Goal: Task Accomplishment & Management: Complete application form

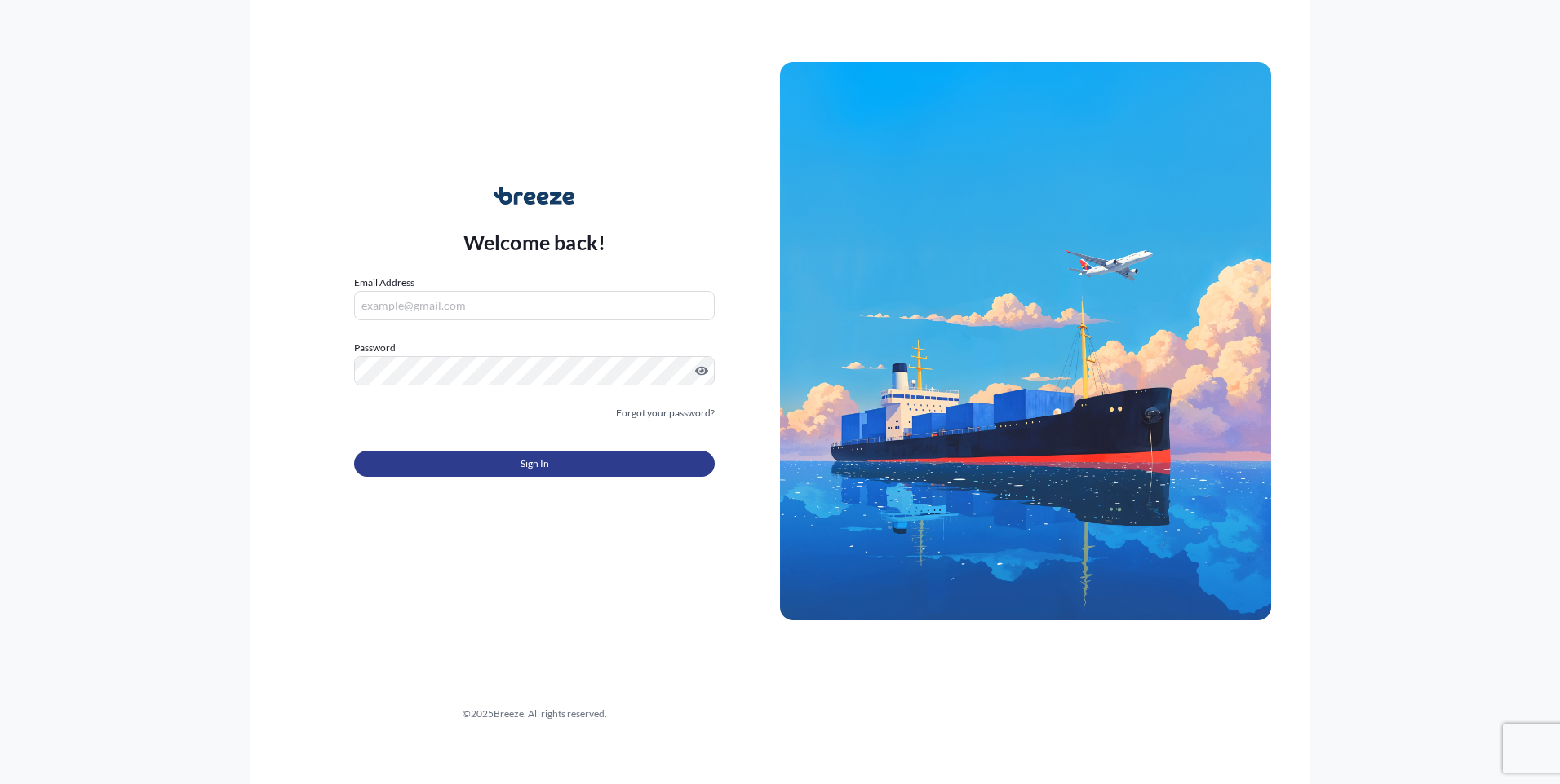
type input "[PERSON_NAME][EMAIL_ADDRESS][DOMAIN_NAME]"
click at [508, 459] on button "Sign In" at bounding box center [534, 463] width 361 height 26
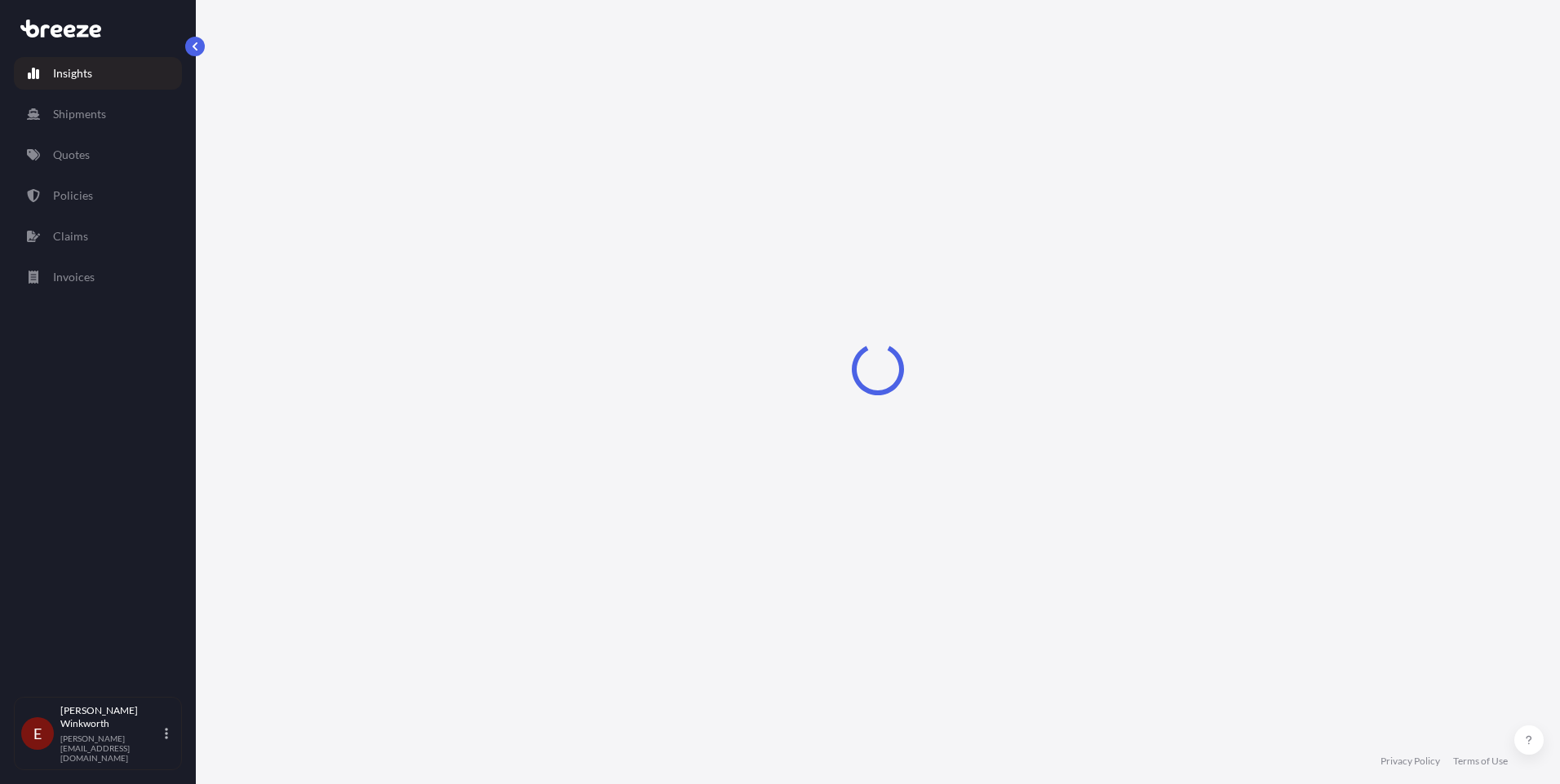
select select "2025"
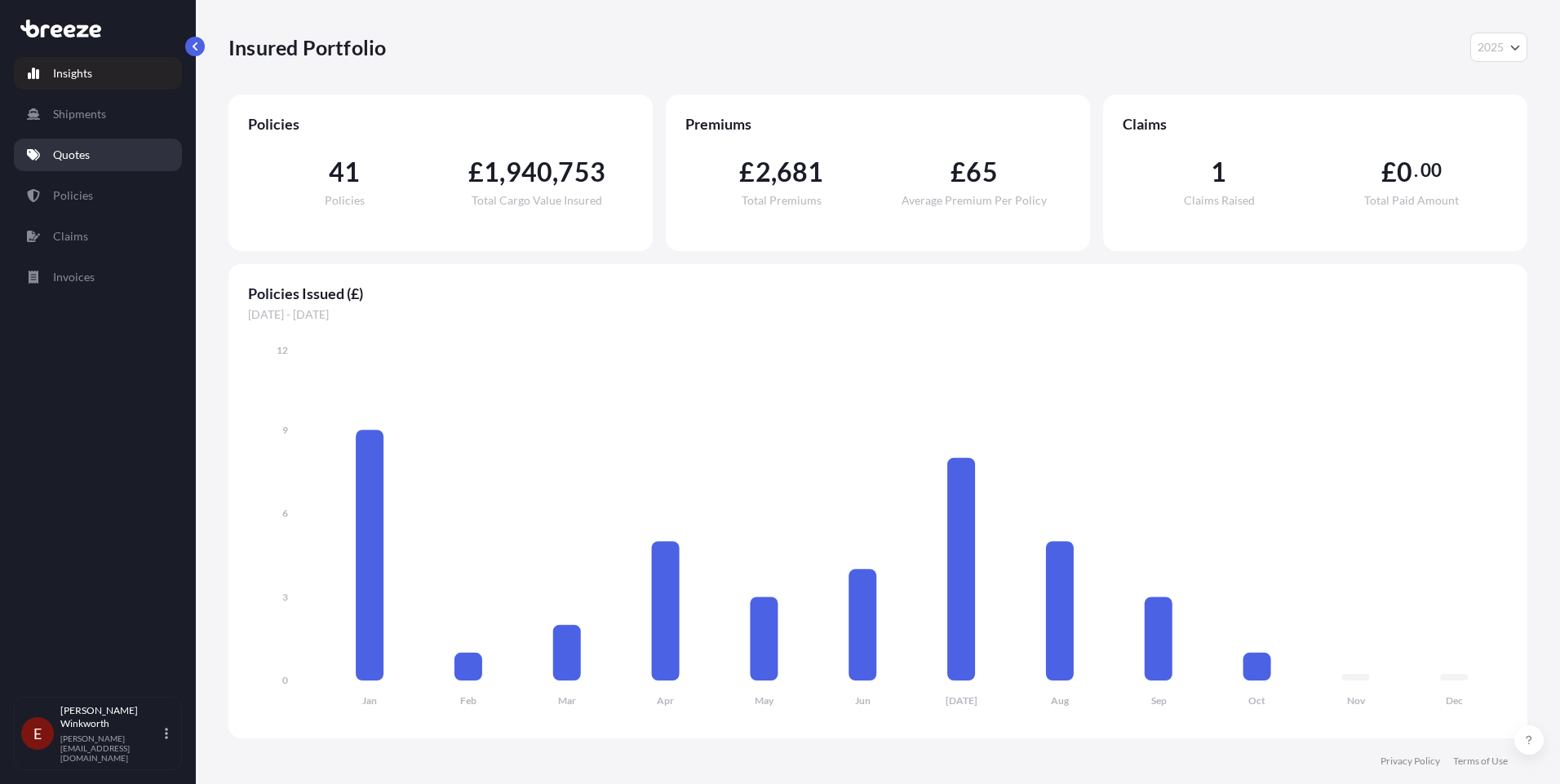
click at [71, 156] on p "Quotes" at bounding box center [72, 154] width 37 height 16
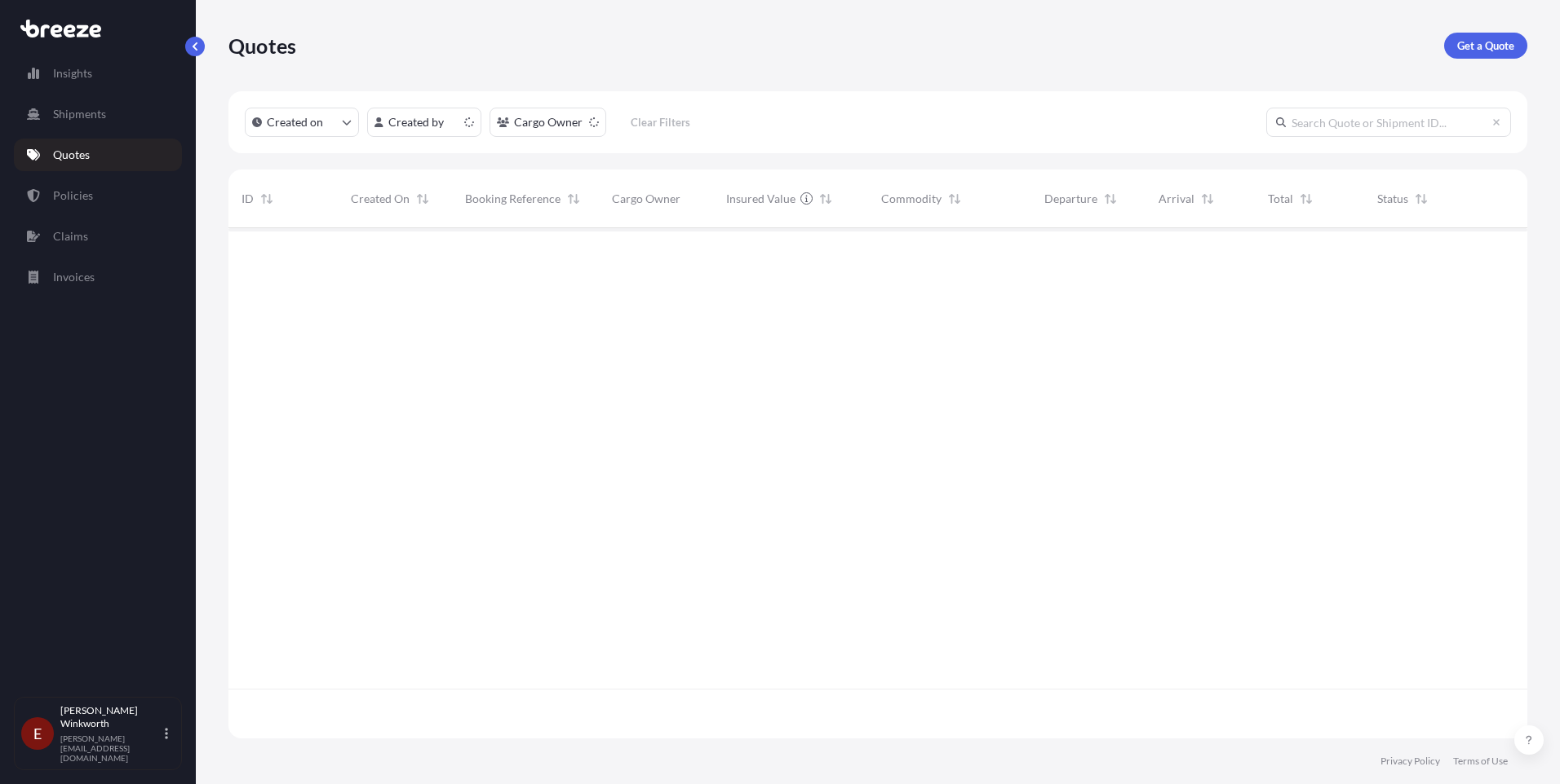
scroll to position [507, 1287]
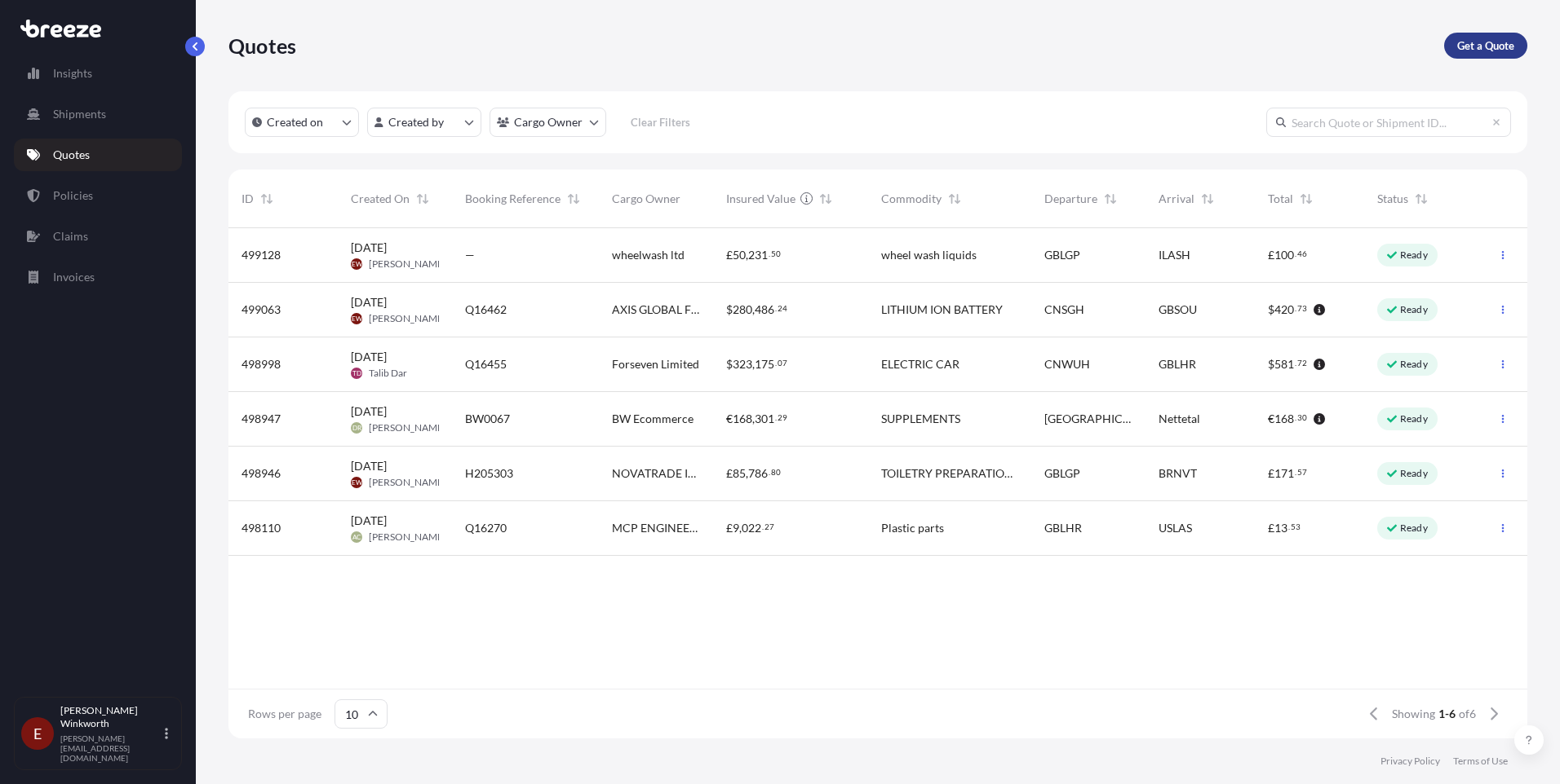
click at [1473, 48] on p "Get a Quote" at bounding box center [1485, 46] width 57 height 16
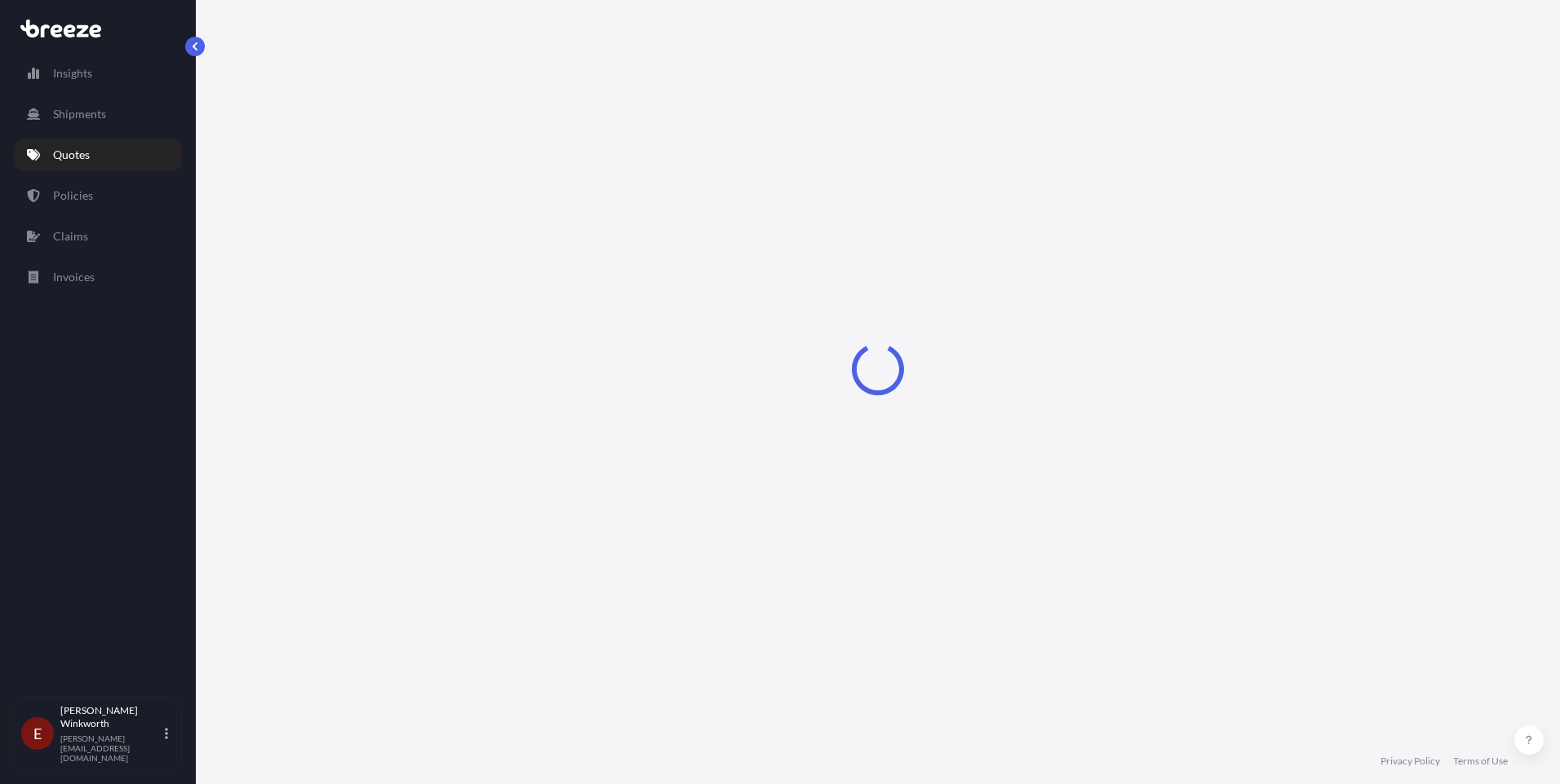
select select "Road"
select select "Sea"
select select "1"
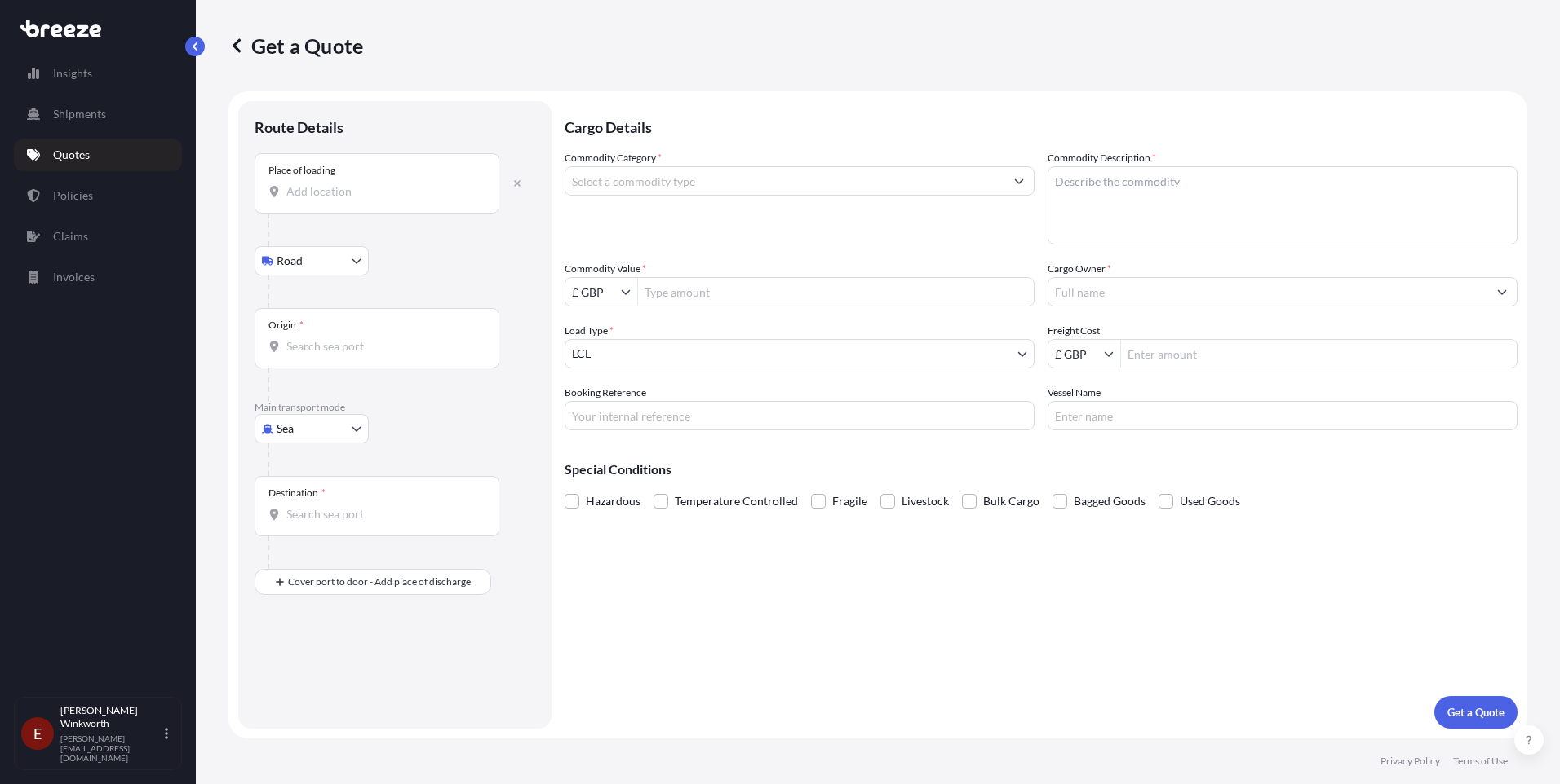
click at [305, 191] on input "Place of loading" at bounding box center [382, 191] width 193 height 16
click at [290, 203] on div "Place of loading" at bounding box center [376, 183] width 244 height 60
click at [290, 200] on input "Place of loading" at bounding box center [382, 191] width 193 height 16
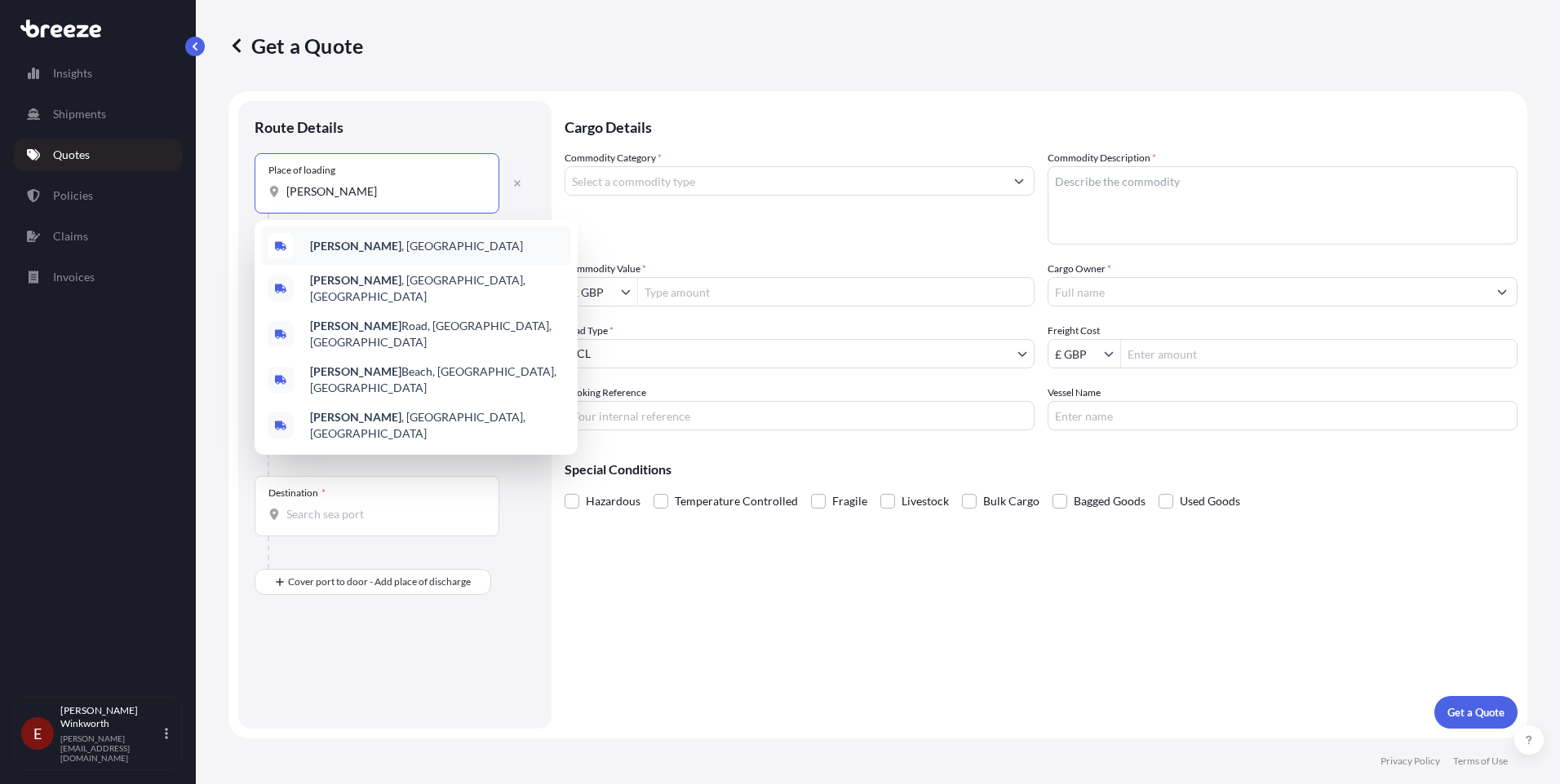
click at [353, 248] on b "[PERSON_NAME]" at bounding box center [356, 246] width 91 height 14
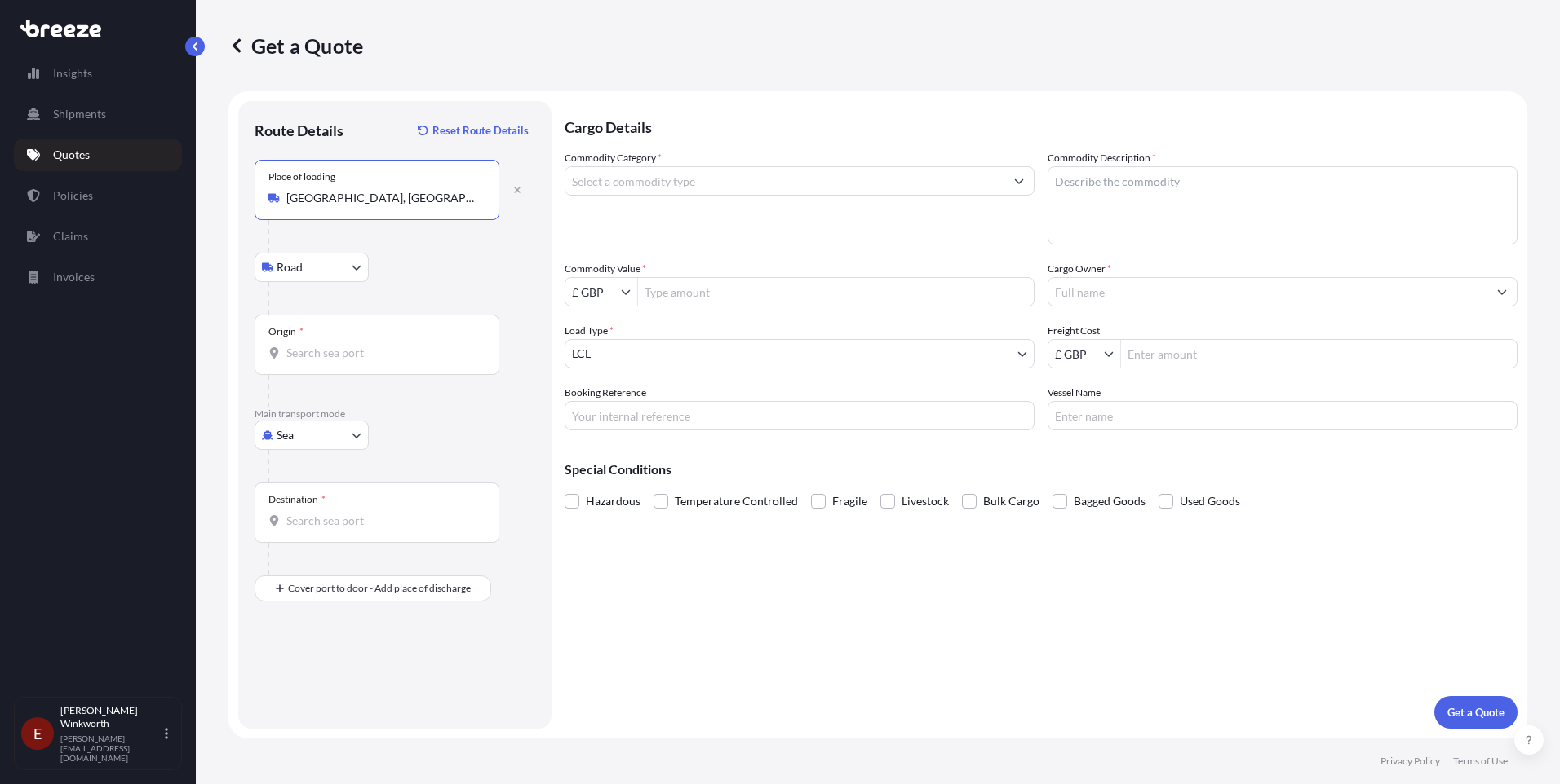
type input "[GEOGRAPHIC_DATA], [GEOGRAPHIC_DATA]"
click at [358, 273] on body "5 options available. Insights Shipments Quotes Policies Claims Invoices E [PERS…" at bounding box center [780, 392] width 1560 height 784
click at [302, 351] on input "Origin *" at bounding box center [382, 353] width 193 height 16
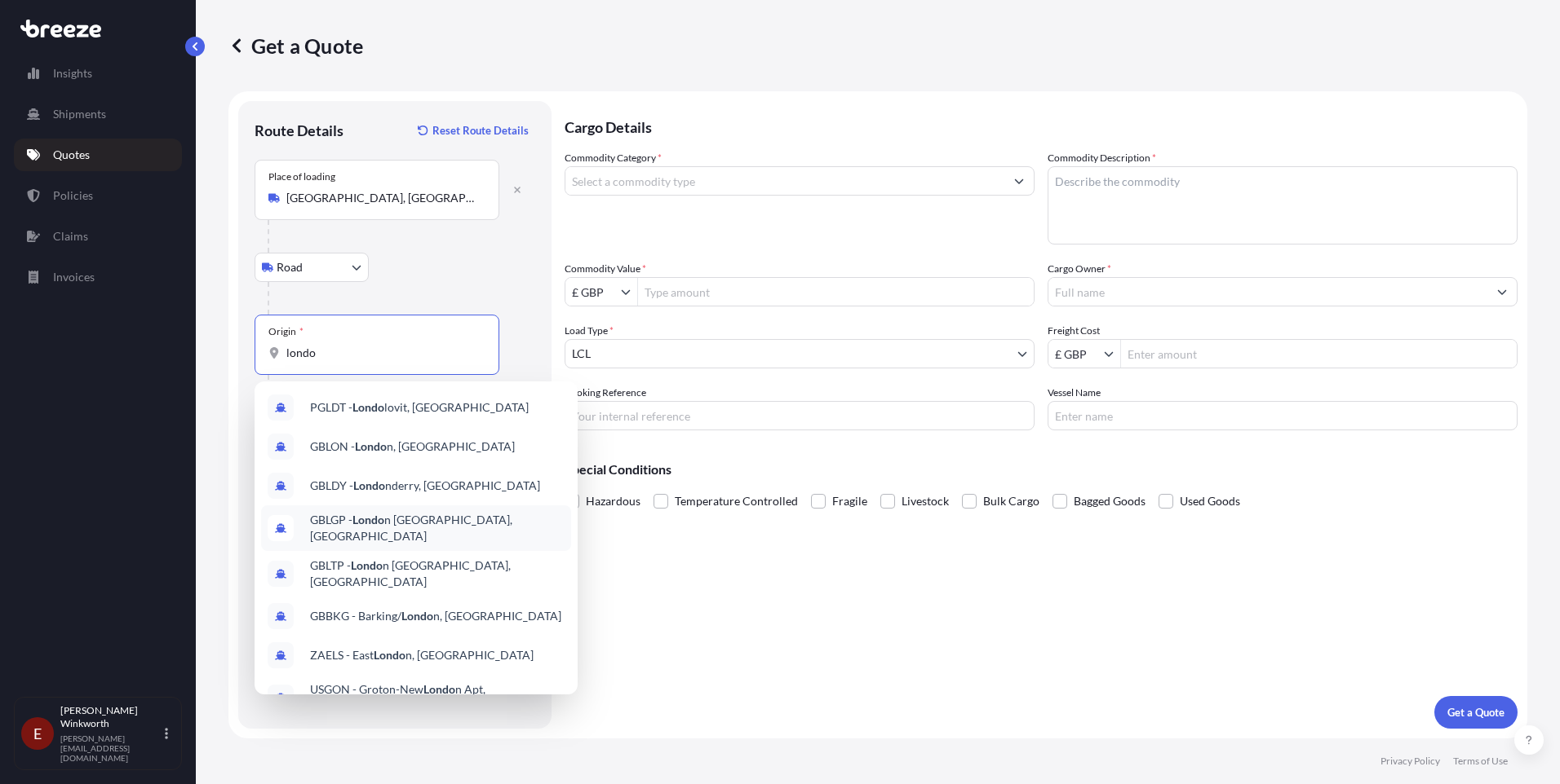
click at [417, 529] on span "GBLGP - Londo n [GEOGRAPHIC_DATA], [GEOGRAPHIC_DATA]" at bounding box center [437, 528] width 254 height 33
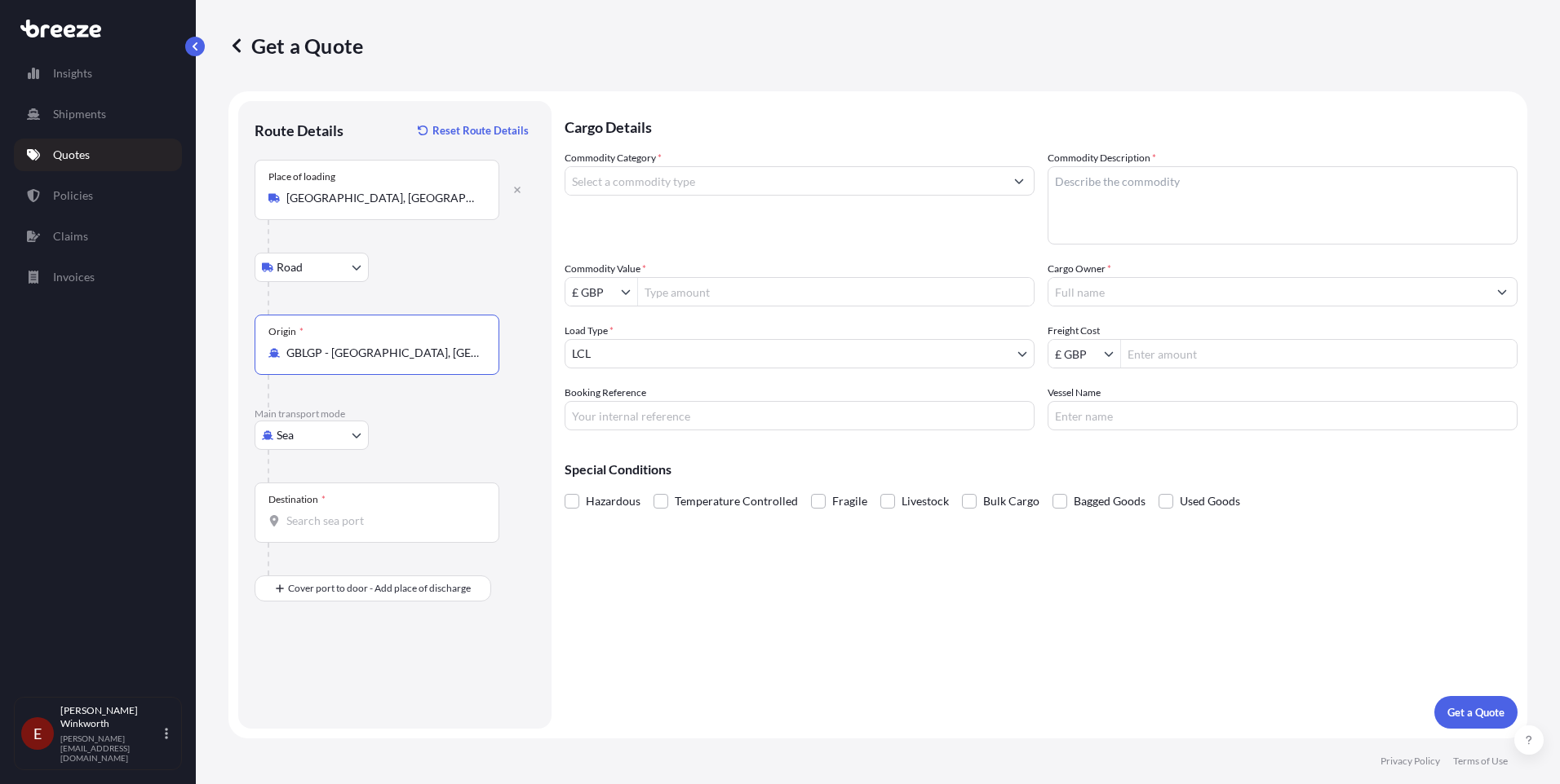
type input "GBLGP - [GEOGRAPHIC_DATA], [GEOGRAPHIC_DATA]"
click at [299, 521] on input "Destination *" at bounding box center [382, 520] width 193 height 16
type input "SLFNA - [GEOGRAPHIC_DATA], [GEOGRAPHIC_DATA]"
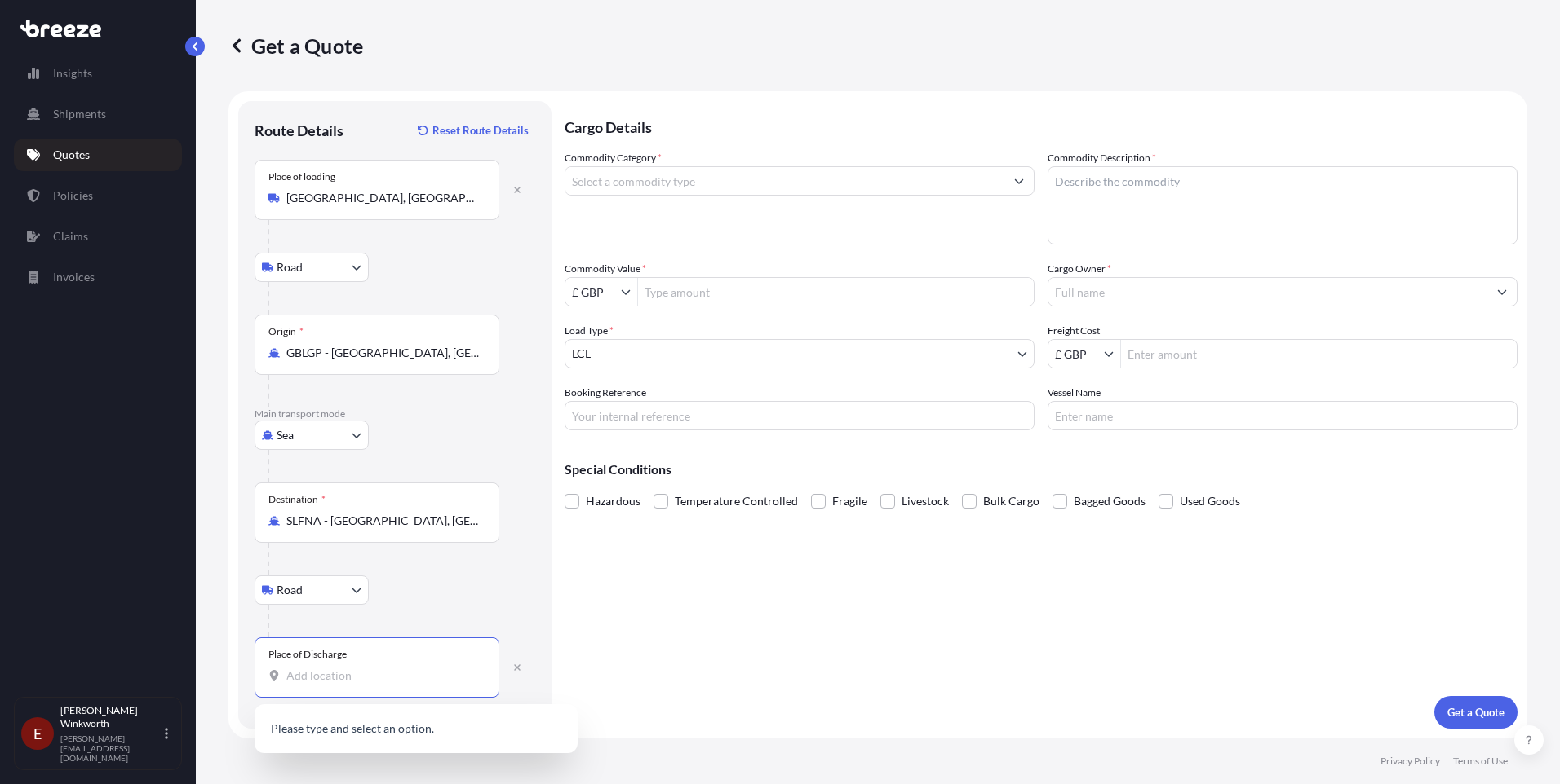
click at [295, 673] on input "Place of Discharge" at bounding box center [382, 675] width 193 height 16
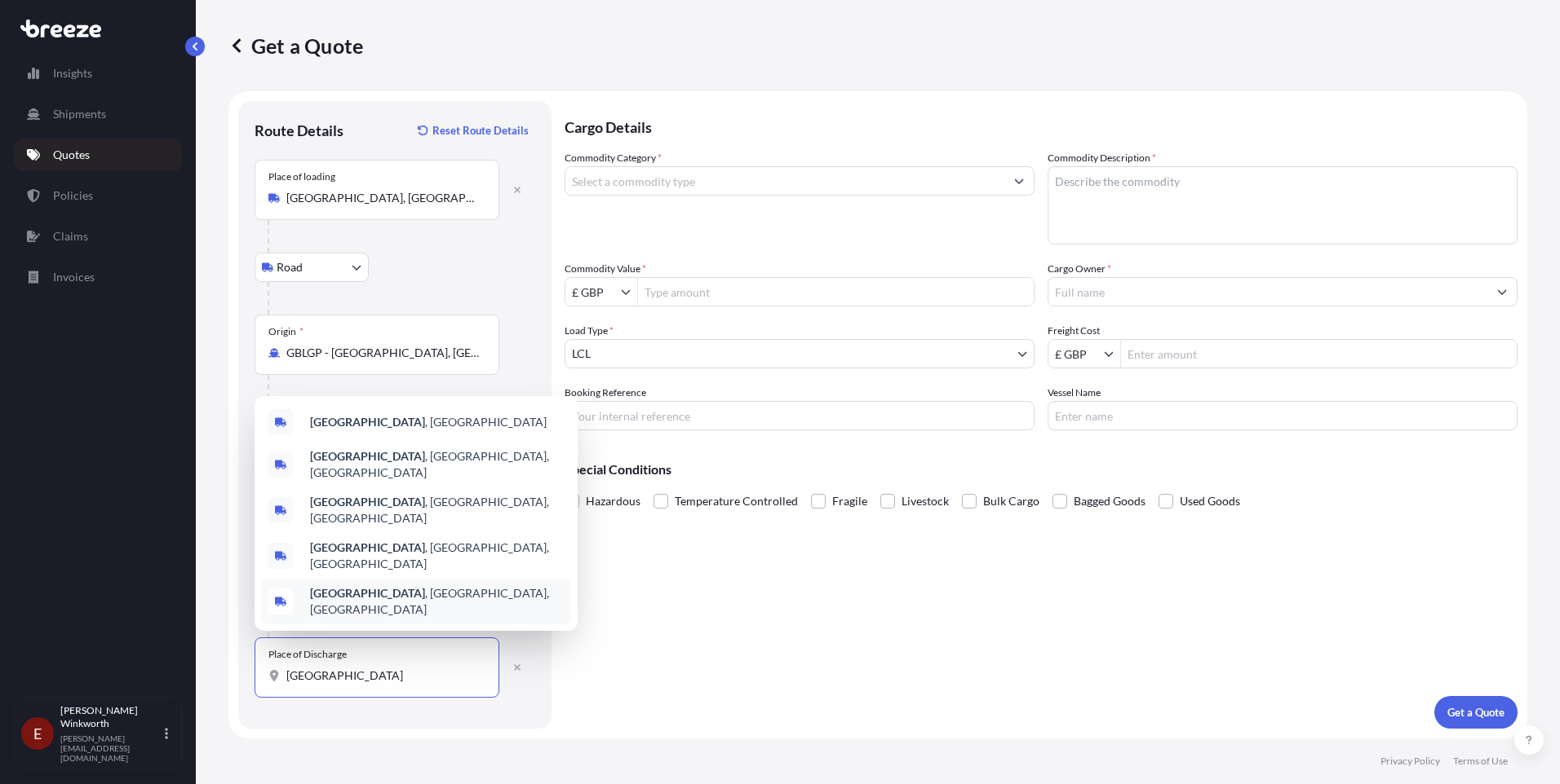
drag, startPoint x: 352, startPoint y: 676, endPoint x: 263, endPoint y: 678, distance: 89.0
click at [263, 678] on div "Place of Discharge [GEOGRAPHIC_DATA]" at bounding box center [376, 668] width 244 height 60
click at [412, 430] on span "[GEOGRAPHIC_DATA] , [GEOGRAPHIC_DATA]" at bounding box center [429, 422] width 237 height 16
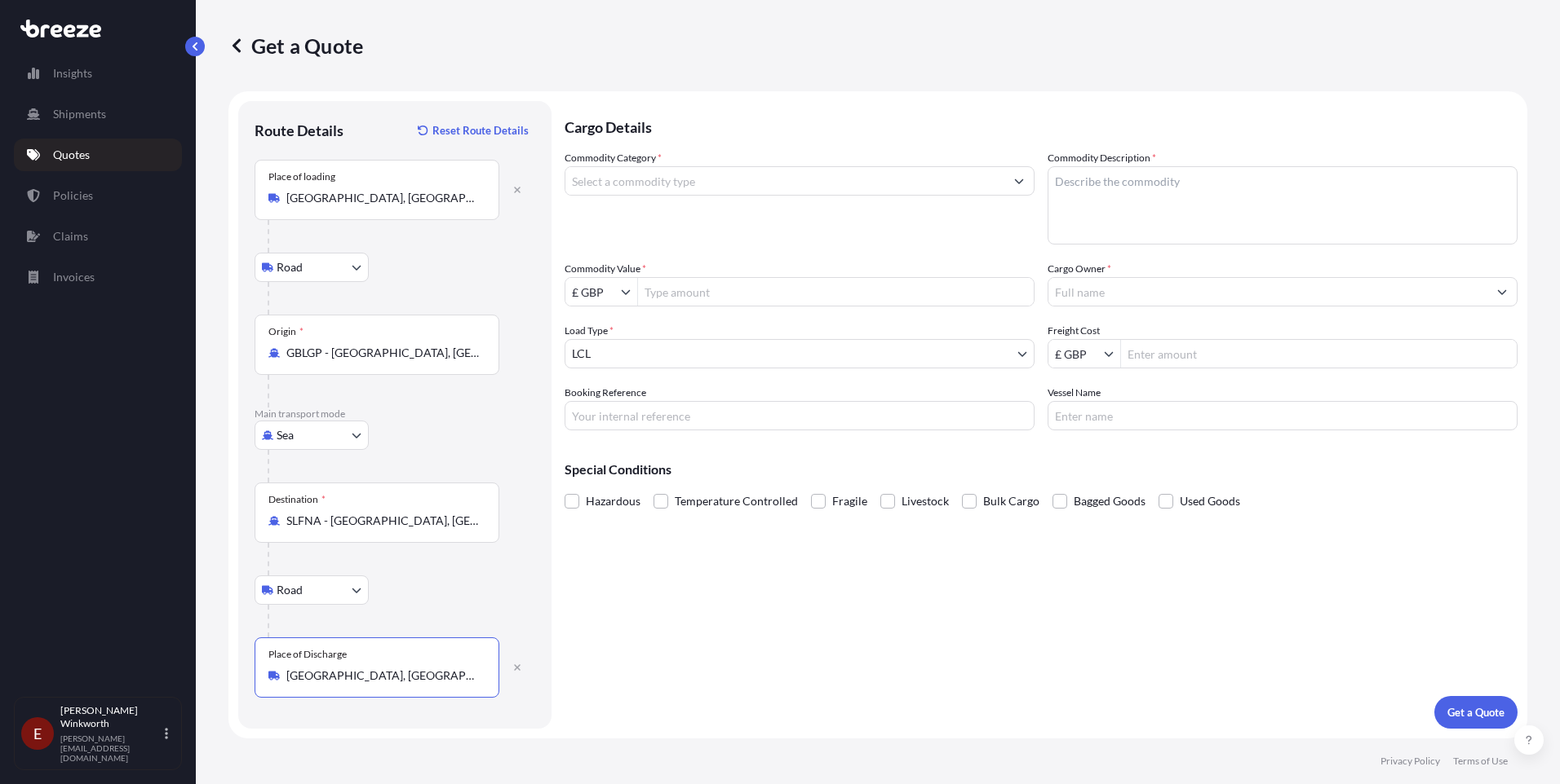
type input "[GEOGRAPHIC_DATA], [GEOGRAPHIC_DATA]"
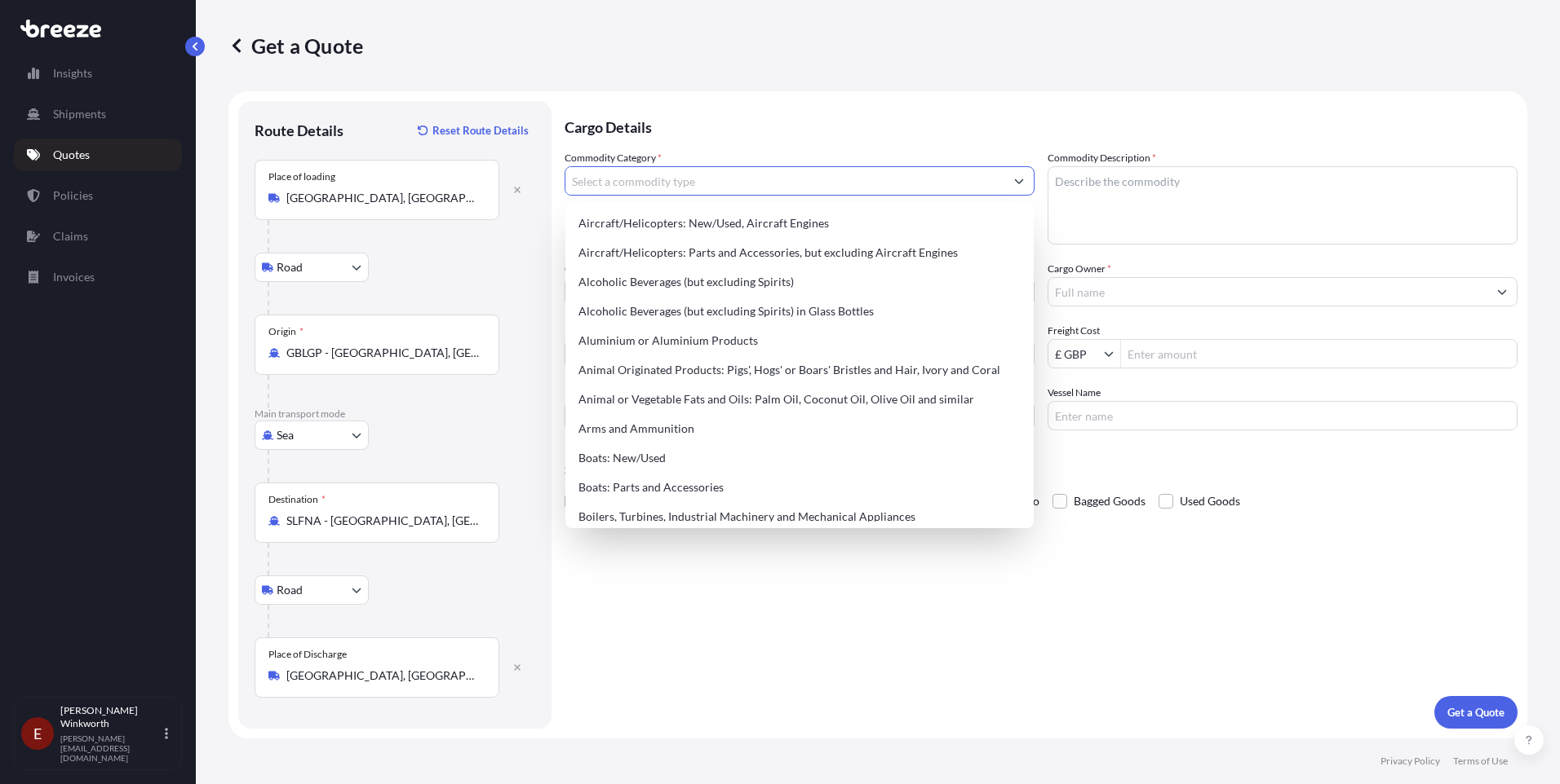
click at [597, 178] on input "Commodity Category *" at bounding box center [784, 181] width 439 height 29
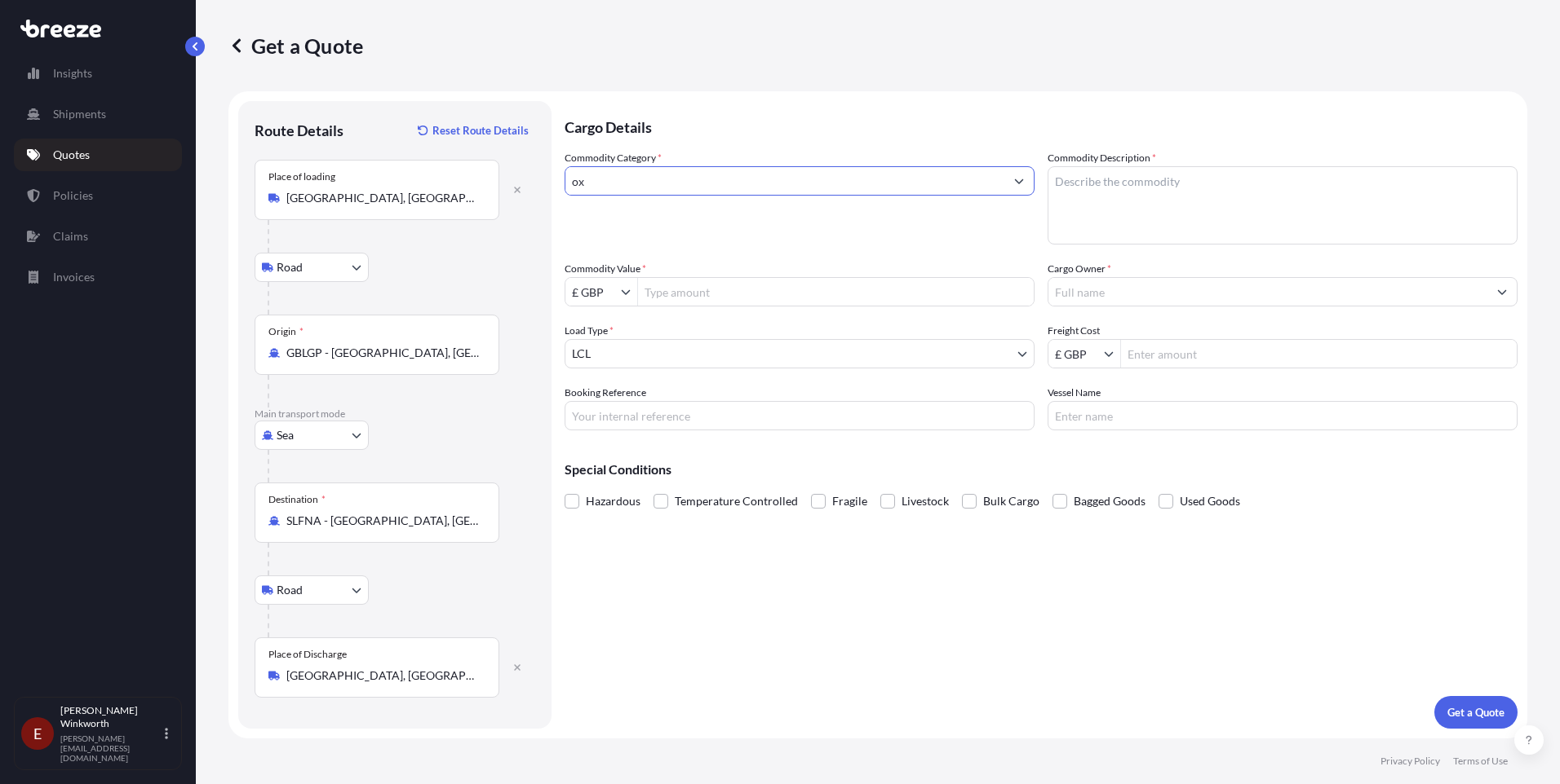
type input "o"
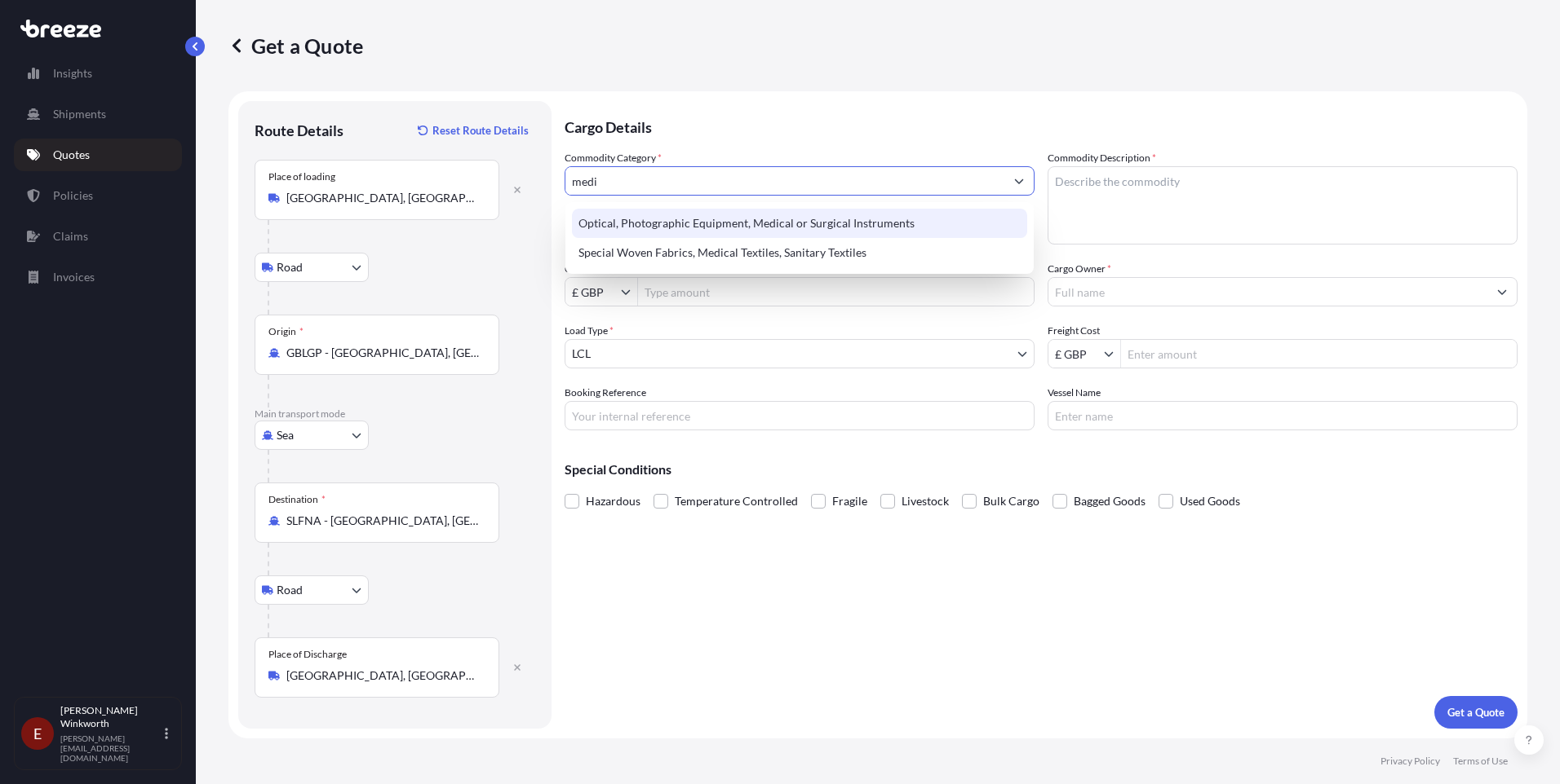
drag, startPoint x: 619, startPoint y: 184, endPoint x: 558, endPoint y: 184, distance: 61.0
click at [558, 184] on form "Route Details Reset Route Details Place of loading [GEOGRAPHIC_DATA], [GEOGRAPH…" at bounding box center [877, 415] width 1298 height 647
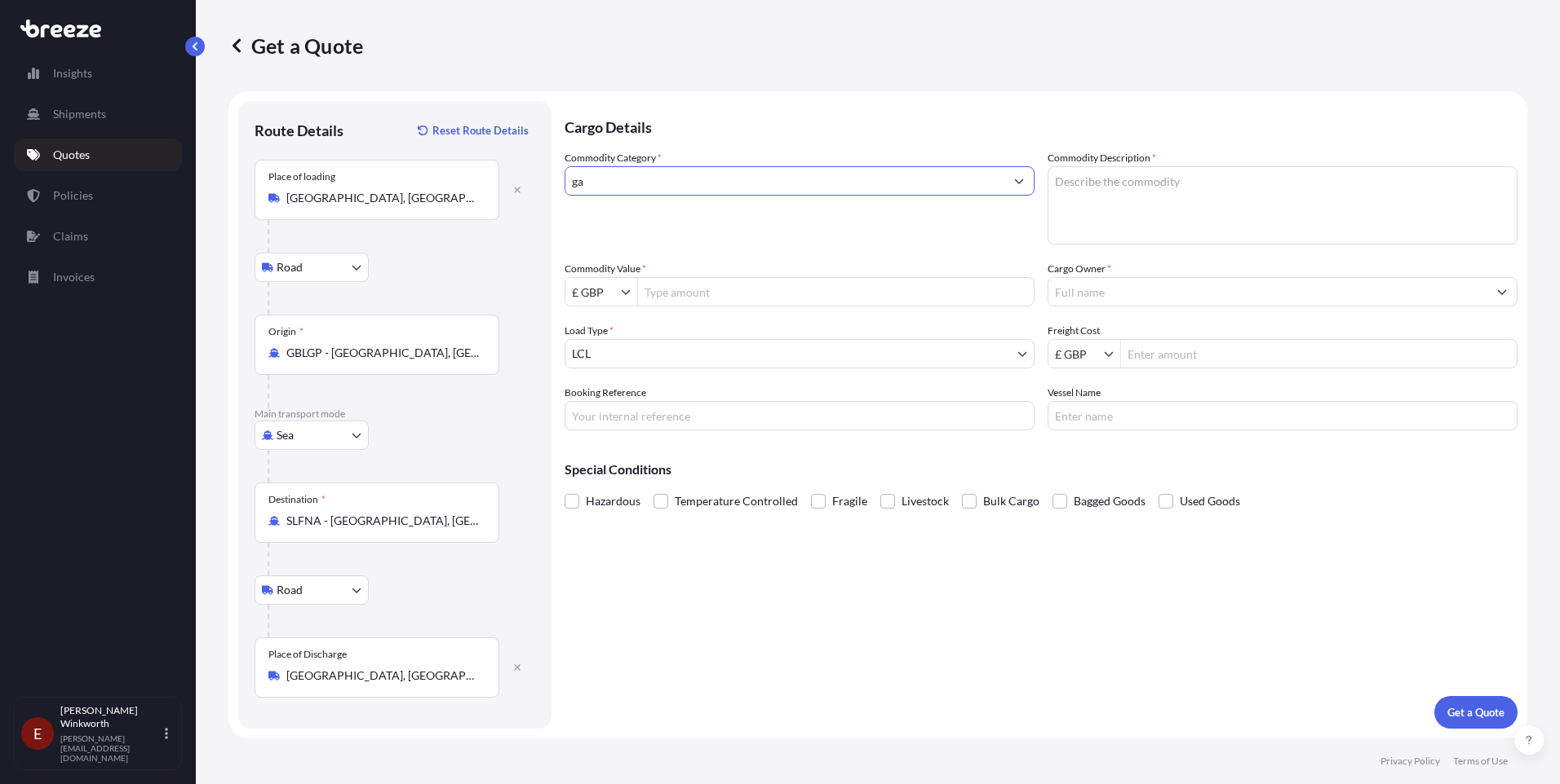
type input "g"
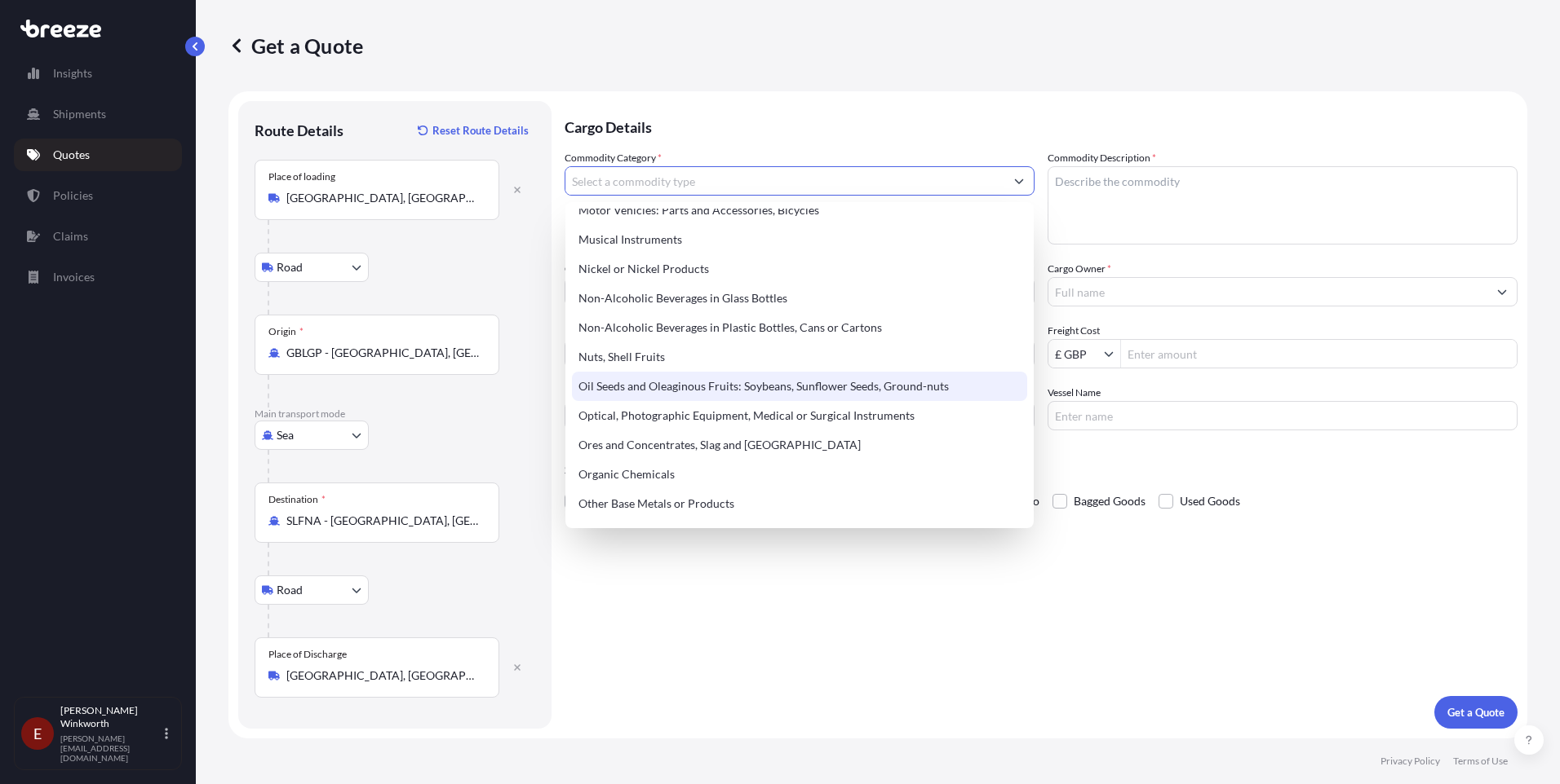
scroll to position [2446, 0]
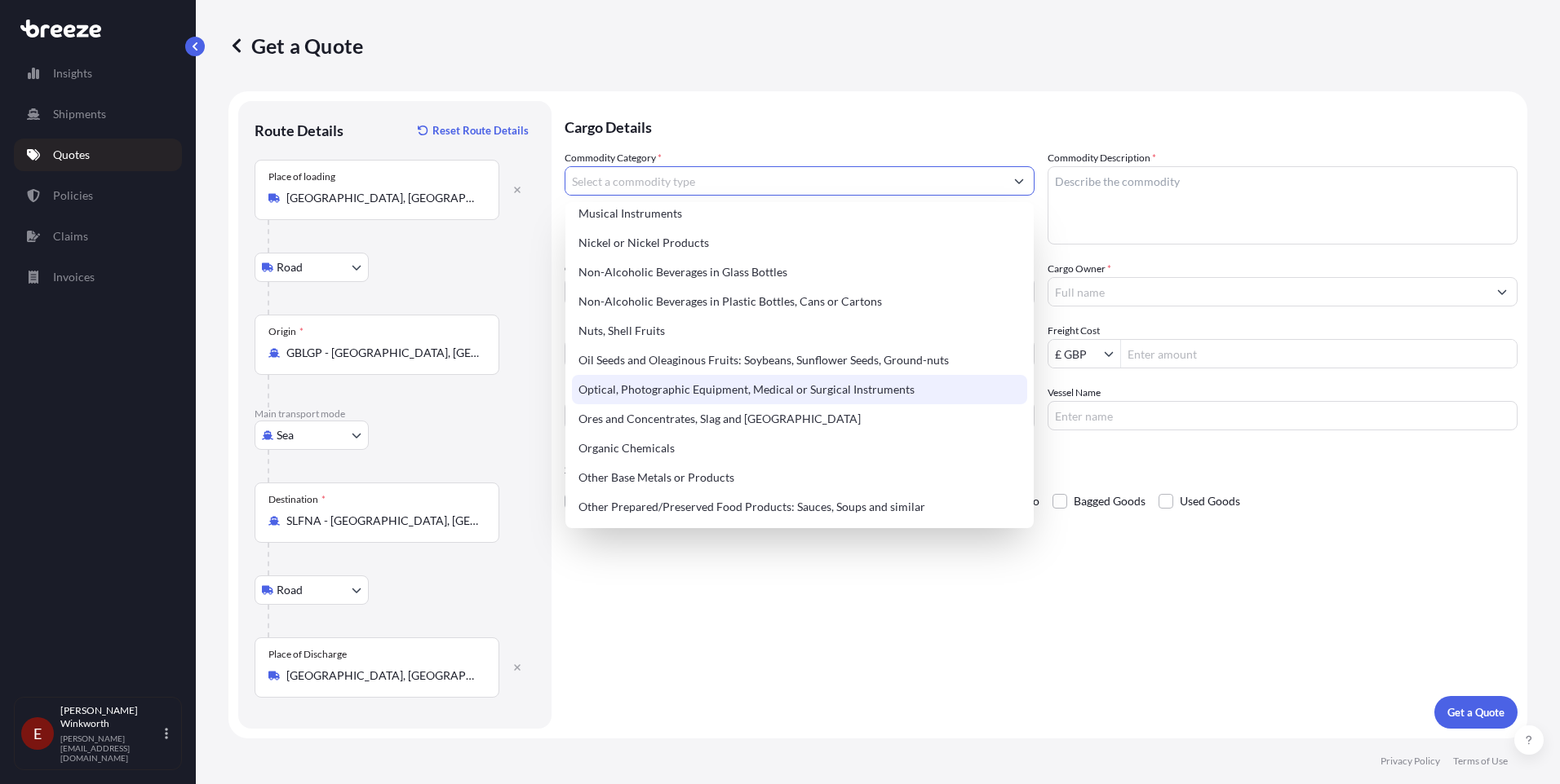
click at [797, 394] on div "Optical, Photographic Equipment, Medical or Surgical Instruments" at bounding box center [799, 390] width 455 height 29
type input "Optical, Photographic Equipment, Medical or Surgical Instruments"
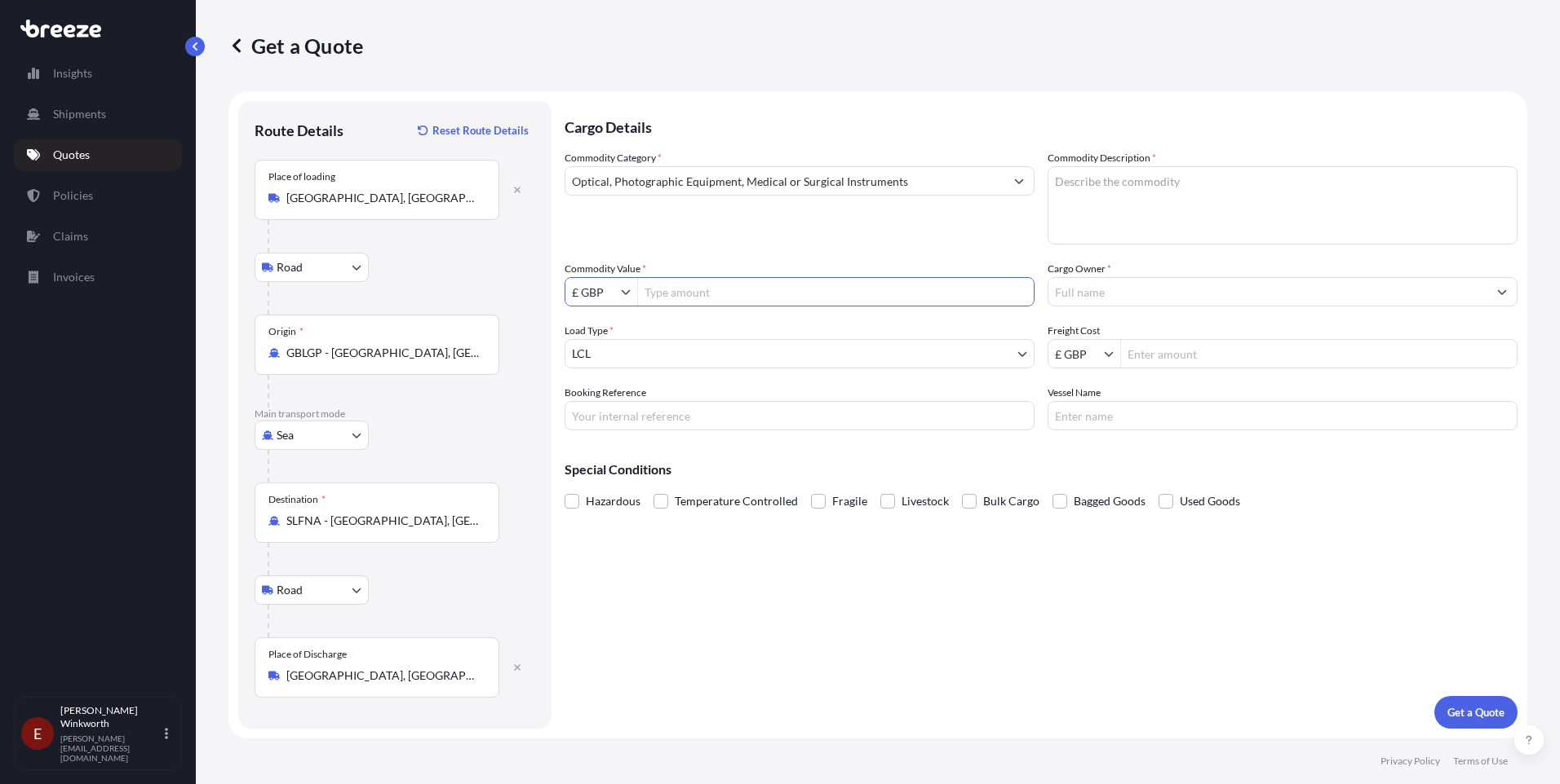
click at [676, 290] on input "Commodity Value *" at bounding box center [836, 292] width 396 height 29
type input "10,225"
click at [1068, 182] on textarea "Commodity Description *" at bounding box center [1282, 205] width 470 height 78
type textarea "oxygen tanks"
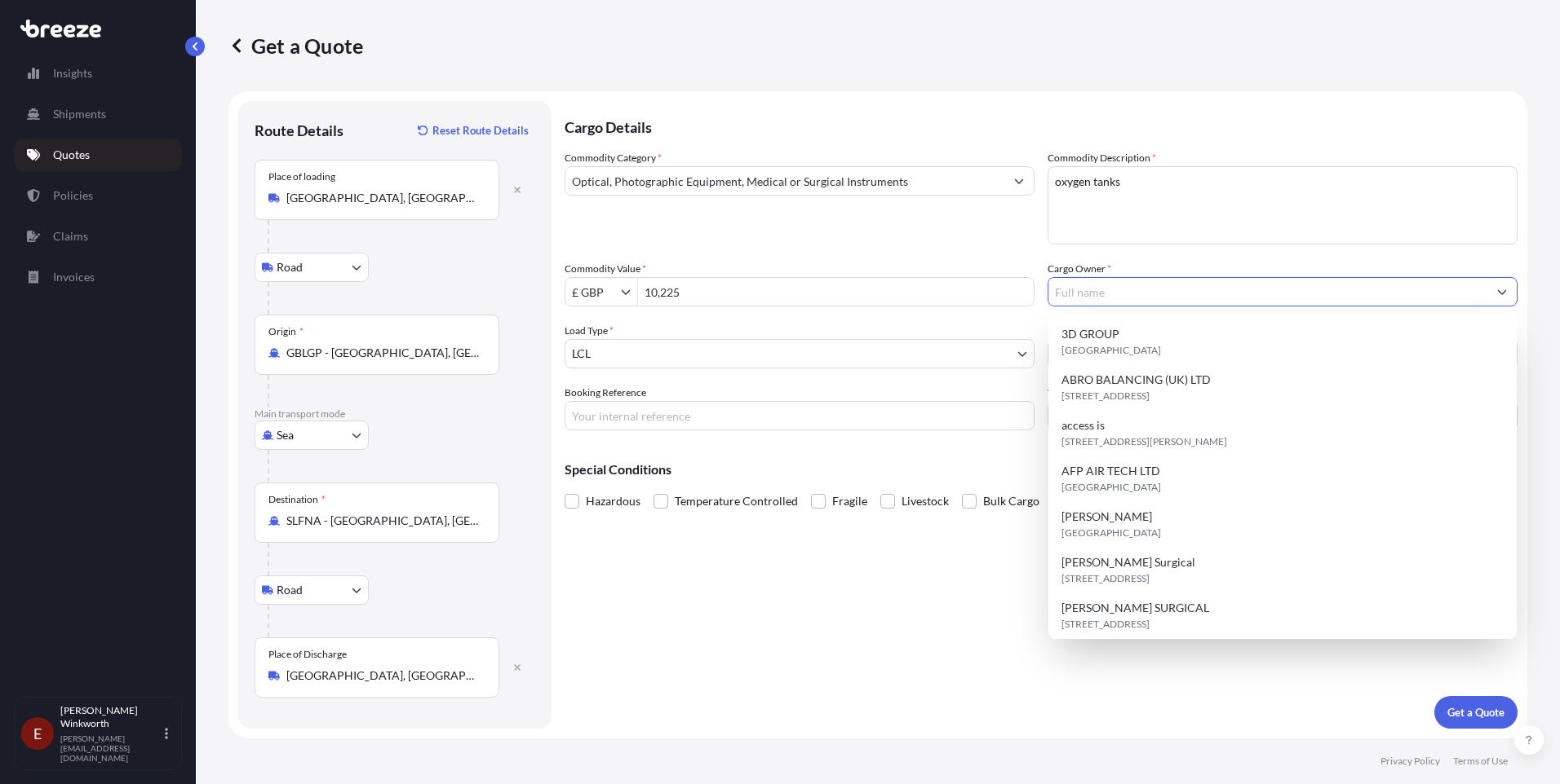
click at [1078, 293] on input "Cargo Owner *" at bounding box center [1267, 292] width 439 height 29
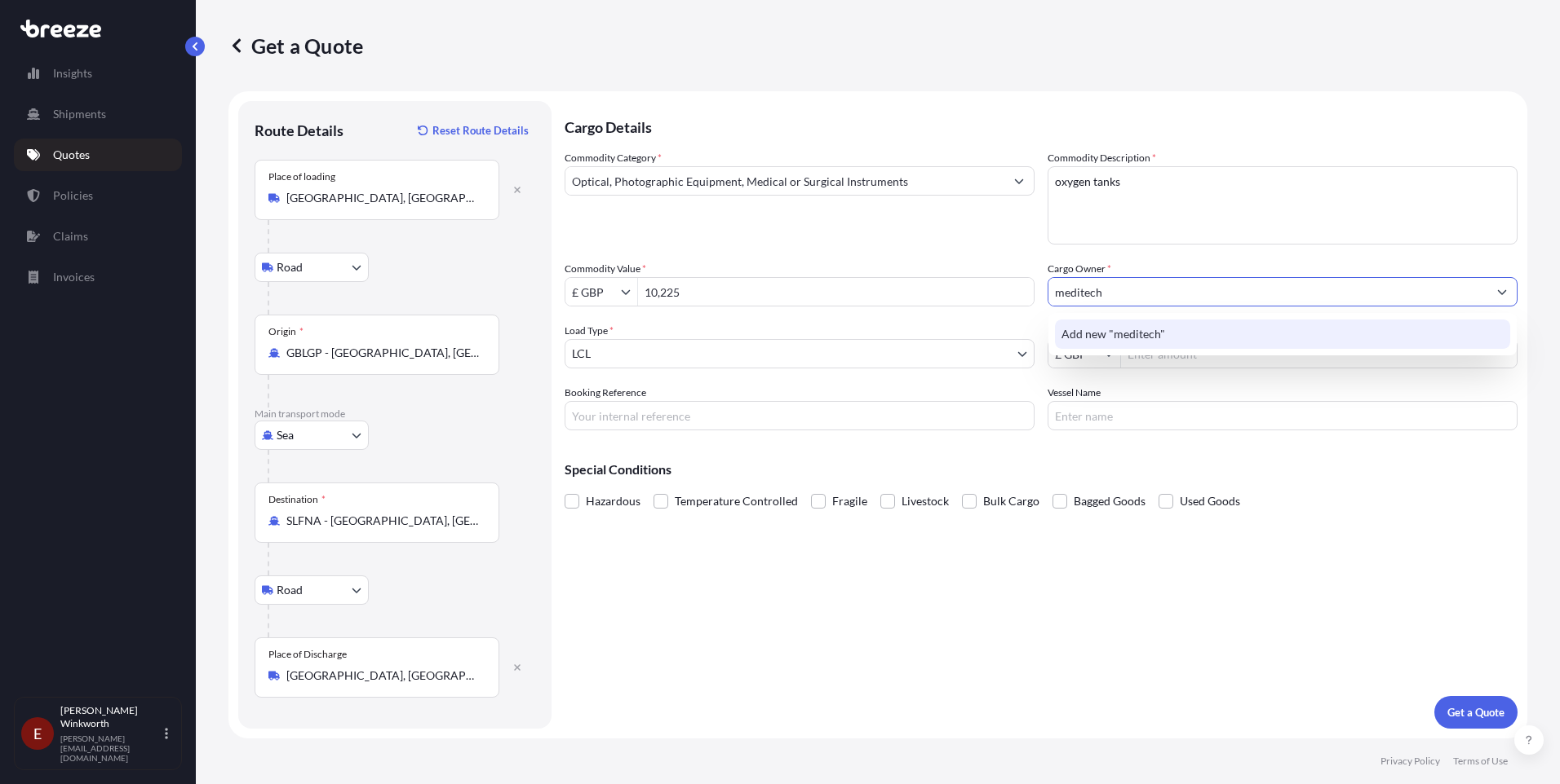
click at [1141, 333] on span "Add new "meditech"" at bounding box center [1113, 334] width 104 height 16
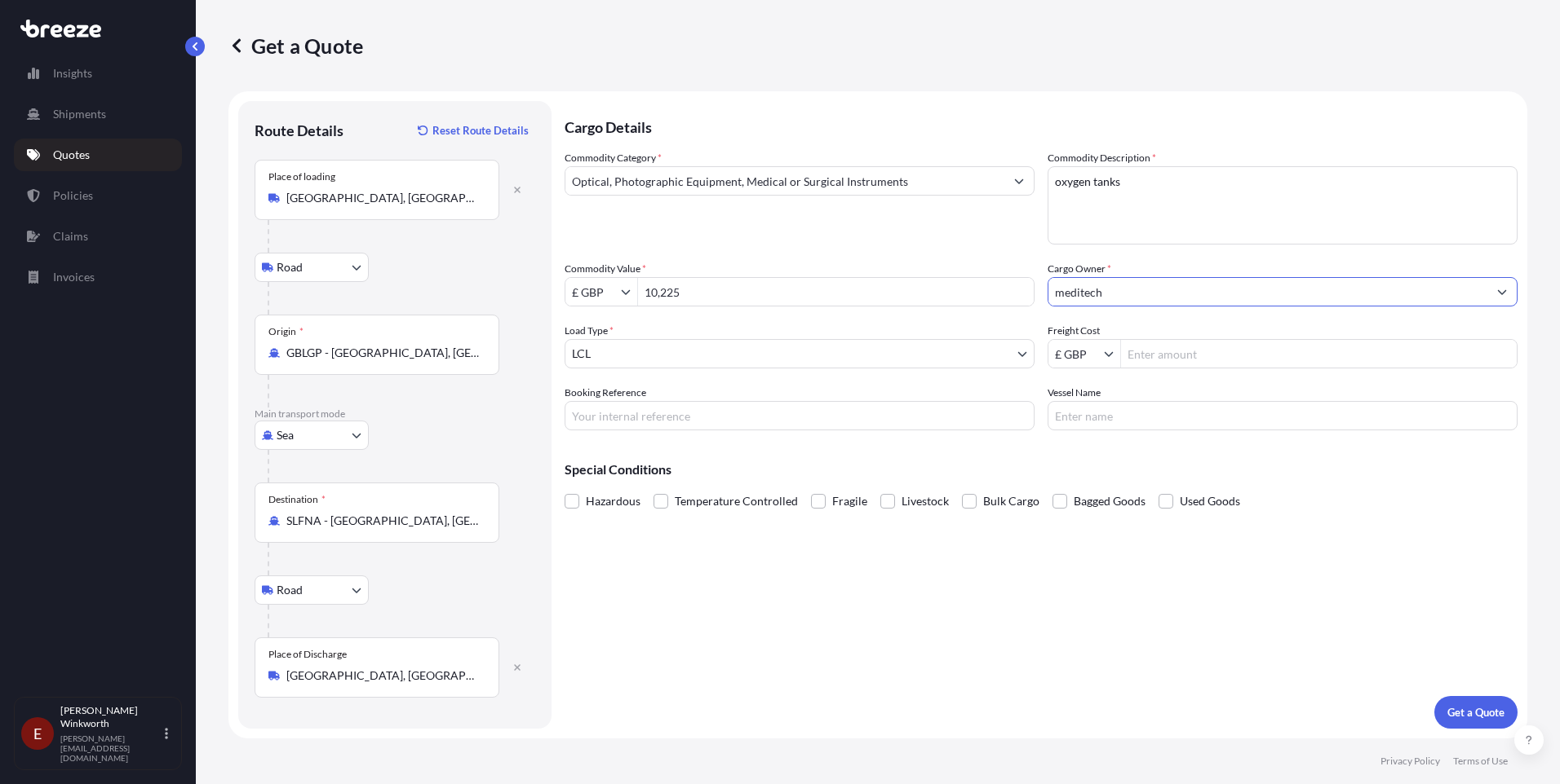
type input "meditech"
click at [1138, 354] on input "Freight Cost" at bounding box center [1319, 354] width 396 height 29
type input "1,988"
click at [581, 419] on input "Booking Reference" at bounding box center [799, 416] width 470 height 29
type input "H205419"
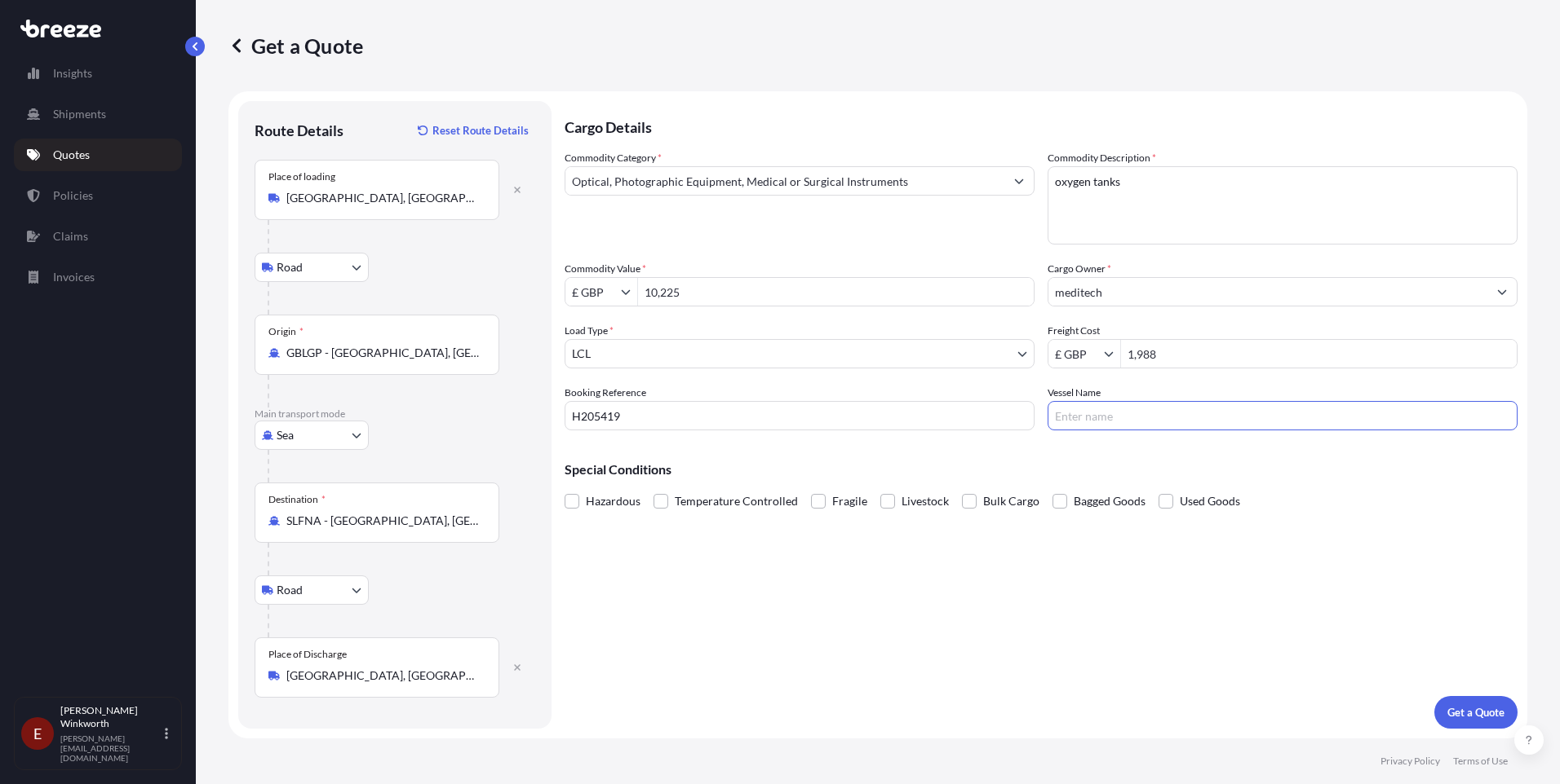
click at [1072, 416] on input "Vessel Name" at bounding box center [1282, 416] width 470 height 29
type input "MSC DENMARK VI"
click at [1481, 715] on p "Get a Quote" at bounding box center [1476, 712] width 57 height 16
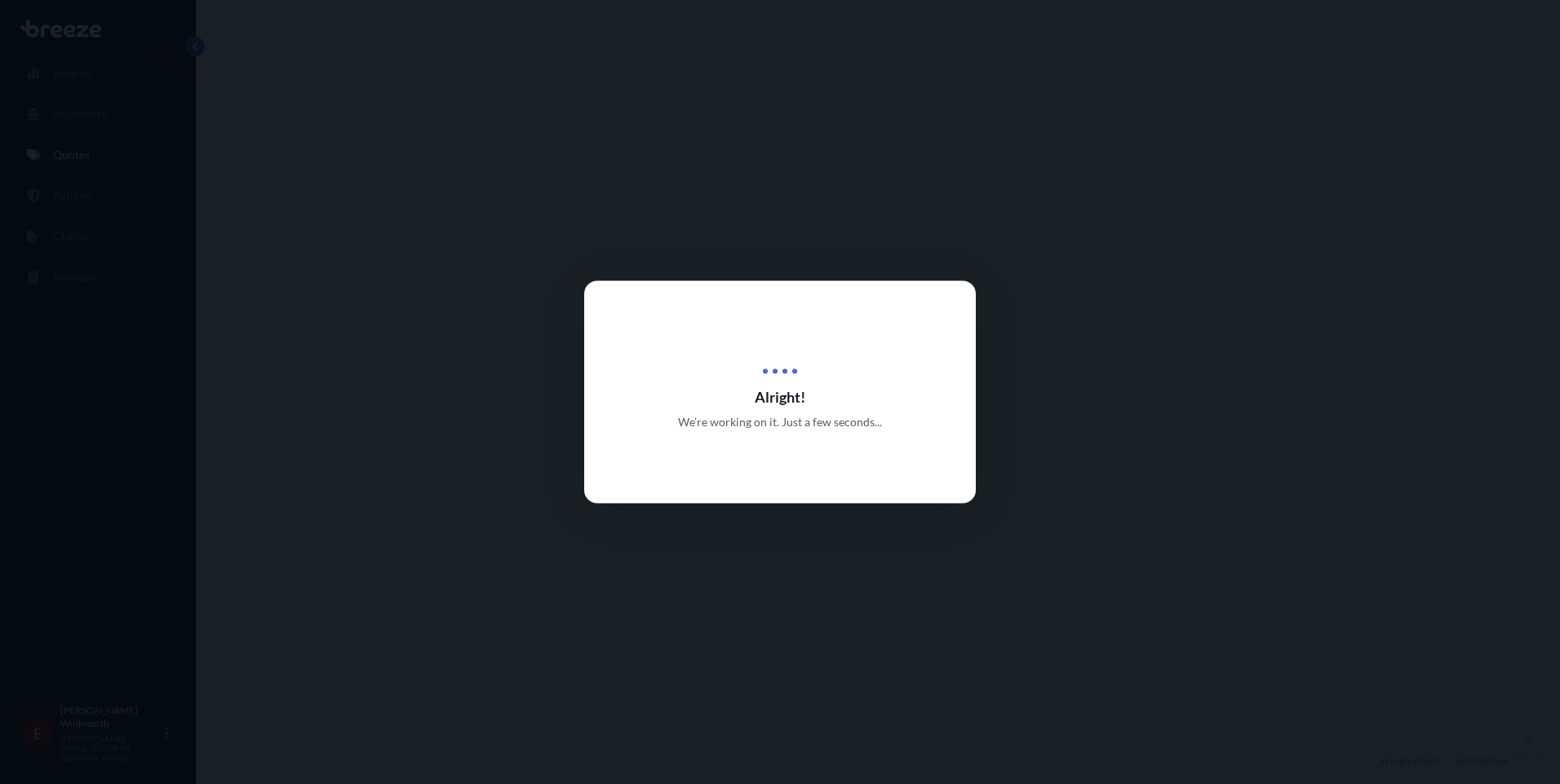
select select "Road"
select select "Sea"
select select "Road"
select select "1"
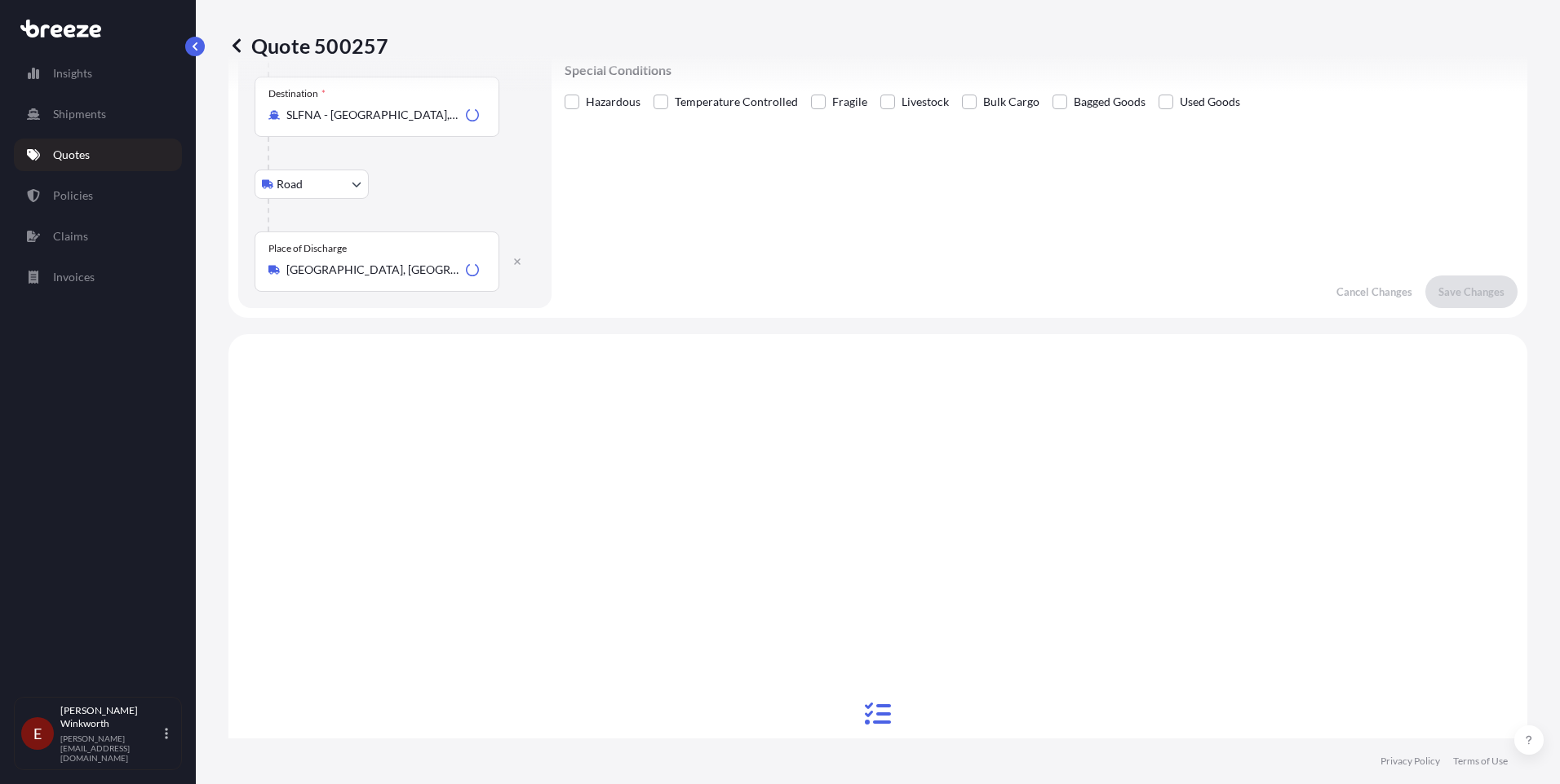
scroll to position [652, 0]
